Goal: Find specific page/section: Find specific page/section

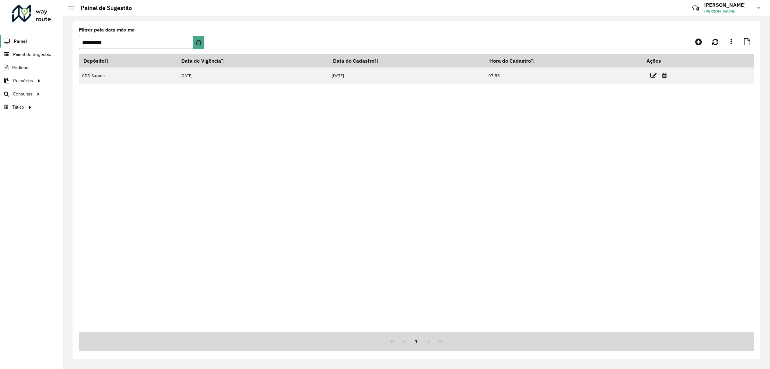
click at [24, 40] on span "Painel" at bounding box center [20, 41] width 13 height 7
click at [70, 92] on link "Roteirização" at bounding box center [107, 93] width 79 height 13
click at [76, 109] on span "Setores" at bounding box center [81, 107] width 16 height 7
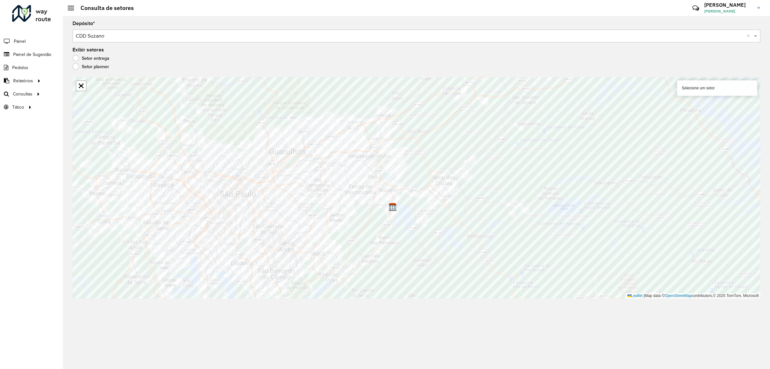
click at [79, 65] on label "Setor planner" at bounding box center [91, 66] width 37 height 6
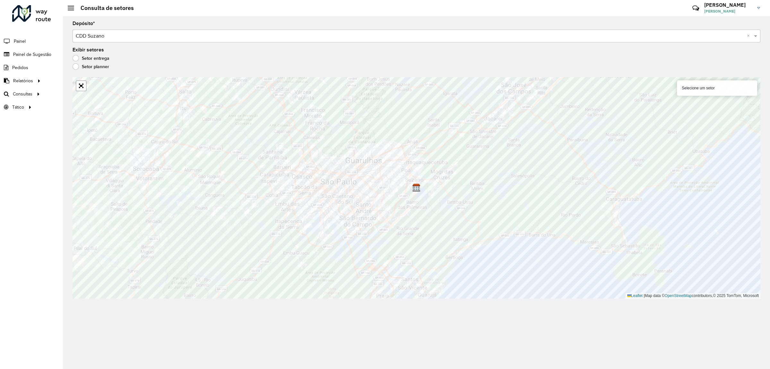
click at [78, 59] on label "Setor entrega" at bounding box center [91, 58] width 37 height 6
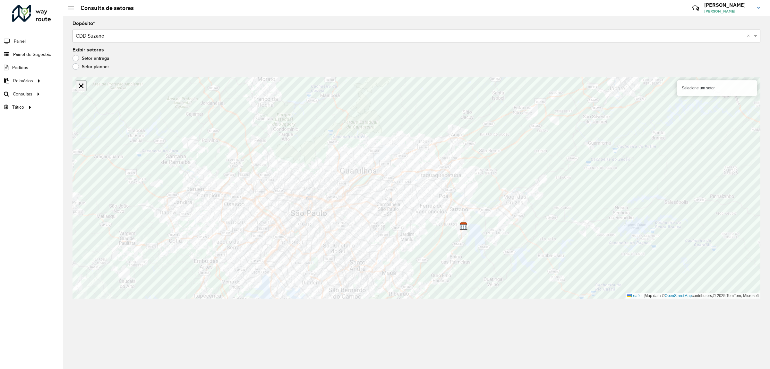
click at [81, 90] on link "Abrir mapa em tela cheia" at bounding box center [81, 86] width 10 height 10
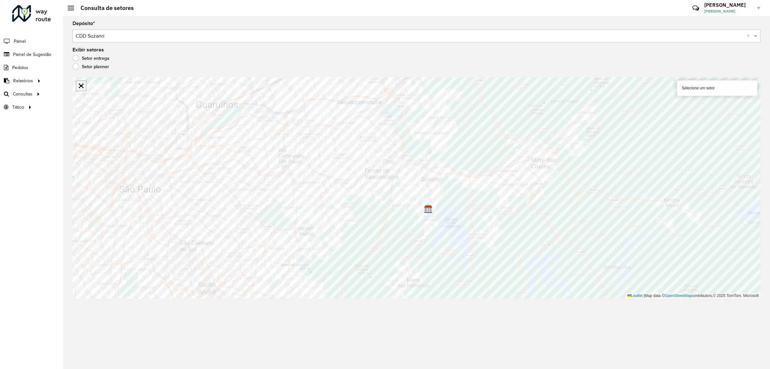
click at [82, 90] on link "Abrir mapa em tela cheia" at bounding box center [81, 86] width 10 height 10
click at [82, 88] on link "Abrir mapa em tela cheia" at bounding box center [81, 86] width 10 height 10
click at [84, 90] on link "Abrir mapa em tela cheia" at bounding box center [81, 86] width 10 height 10
click at [84, 91] on link "Abrir mapa em tela cheia" at bounding box center [81, 86] width 10 height 10
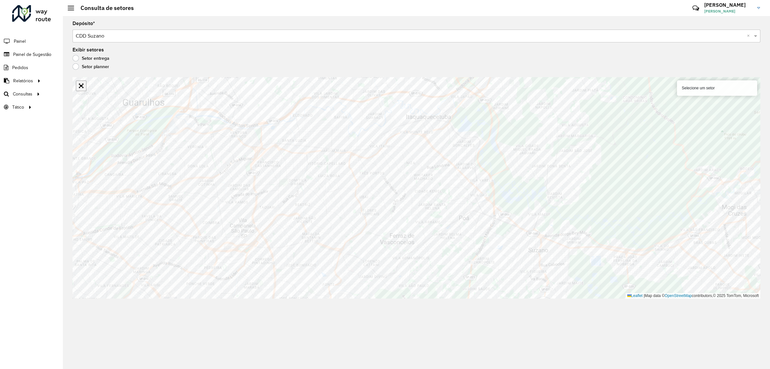
click at [82, 88] on link "Abrir mapa em tela cheia" at bounding box center [81, 86] width 10 height 10
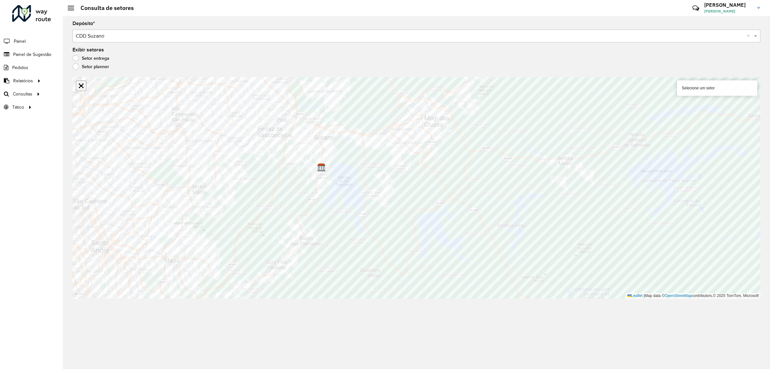
click at [82, 90] on link "Abrir mapa em tela cheia" at bounding box center [81, 86] width 10 height 10
